Goal: Find specific page/section: Find specific page/section

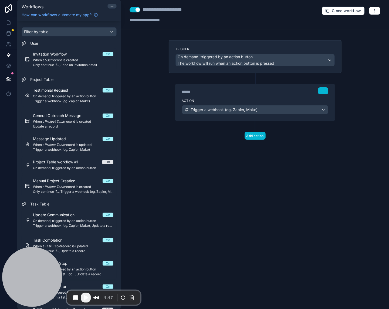
scroll to position [800, 0]
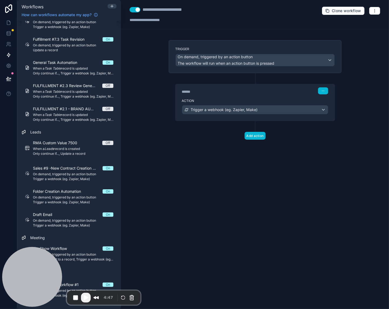
click at [239, 16] on button "Close" at bounding box center [240, 16] width 9 height 9
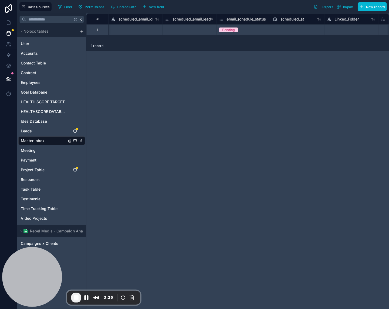
scroll to position [0, 914]
